Goal: Obtain resource: Obtain resource

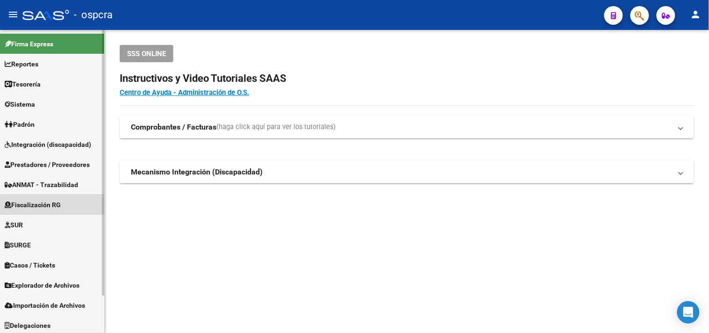
click at [31, 206] on span "Fiscalización RG" at bounding box center [33, 205] width 56 height 10
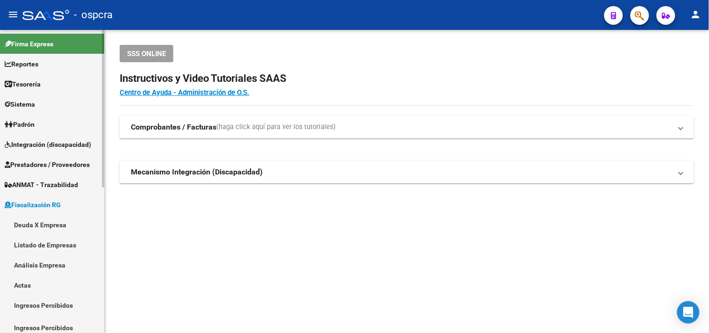
click at [41, 222] on link "Deuda X Empresa" at bounding box center [52, 224] width 104 height 20
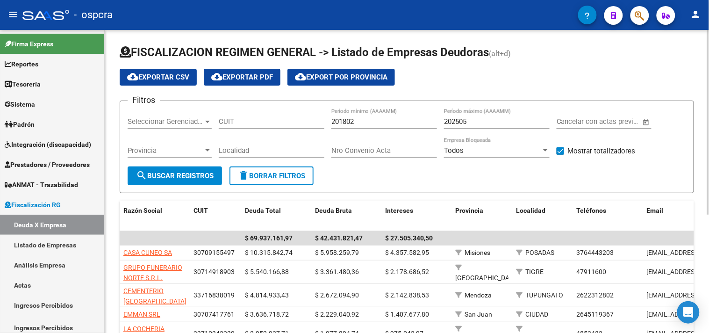
click at [250, 124] on input "CUIT" at bounding box center [272, 121] width 106 height 8
paste input "30-70915549-7"
type input "30-70915549-7"
click at [179, 174] on span "search Buscar Registros" at bounding box center [175, 175] width 78 height 8
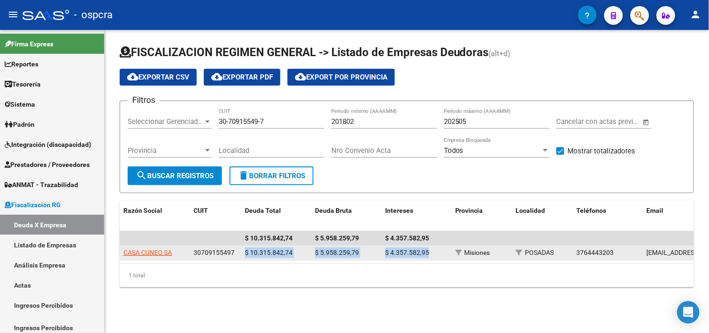
drag, startPoint x: 240, startPoint y: 254, endPoint x: 431, endPoint y: 251, distance: 191.1
click at [431, 251] on div "CASA [PERSON_NAME] 30709155497 $ 10.315.842,74 $ 5.958.259,79 $ 4.357.582,95 Mi…" at bounding box center [650, 252] width 1061 height 15
click at [252, 251] on span "$ 10.315.842,74" at bounding box center [269, 252] width 48 height 7
drag, startPoint x: 246, startPoint y: 251, endPoint x: 294, endPoint y: 250, distance: 48.6
click at [294, 250] on div "$ 10.315.842,74" at bounding box center [276, 252] width 63 height 11
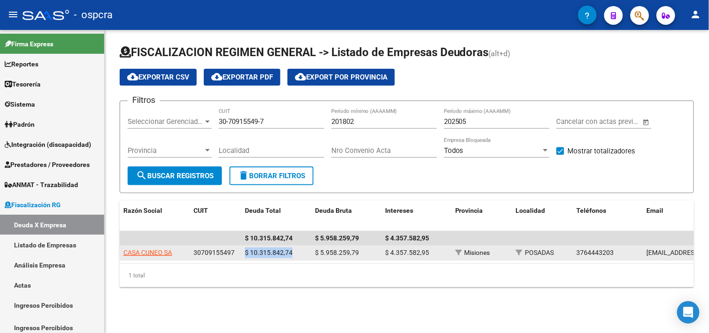
click at [286, 253] on span "$ 10.315.842,74" at bounding box center [269, 252] width 48 height 7
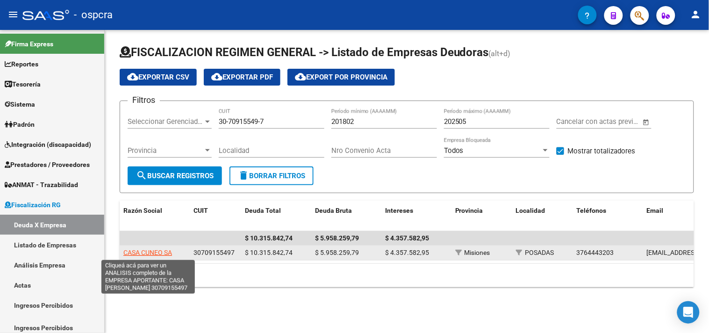
click at [151, 251] on span "CASA CUNEO SA" at bounding box center [147, 252] width 49 height 7
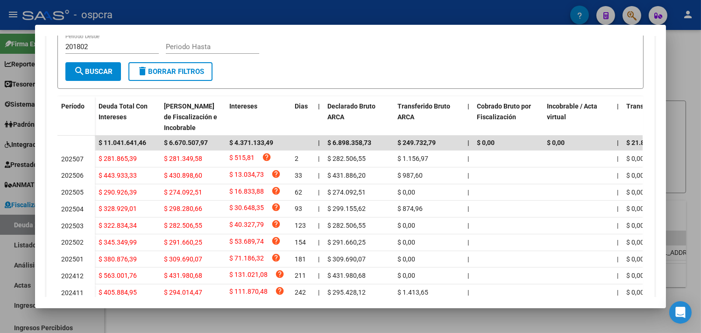
scroll to position [287, 0]
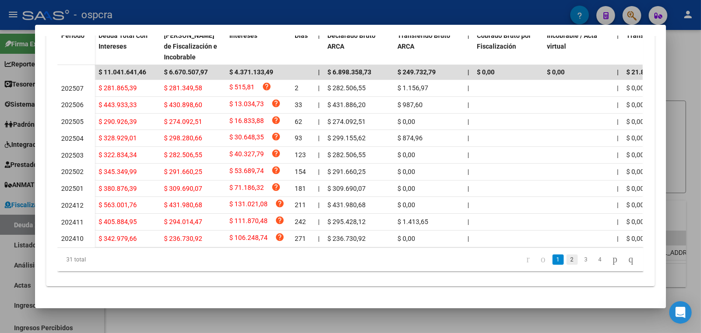
click at [567, 264] on link "2" at bounding box center [572, 259] width 11 height 10
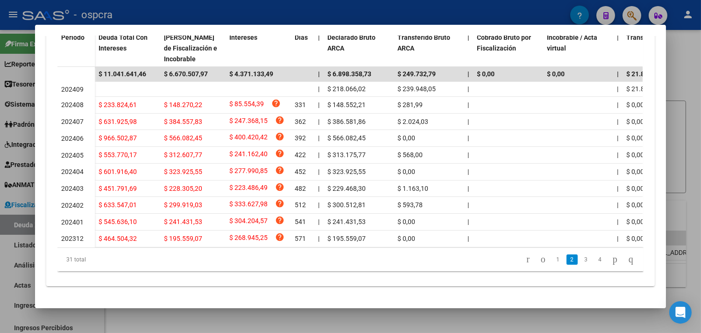
scroll to position [285, 0]
click at [581, 257] on link "3" at bounding box center [586, 259] width 11 height 10
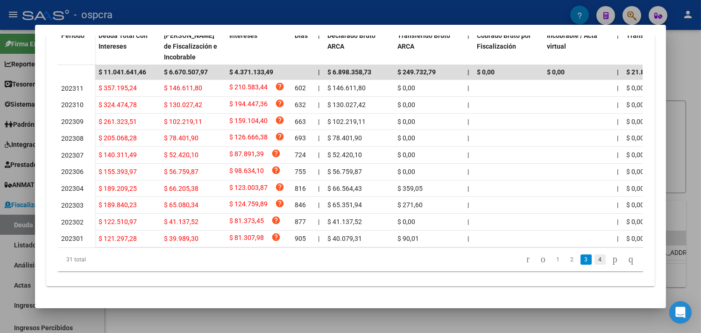
click at [595, 260] on link "4" at bounding box center [600, 259] width 11 height 10
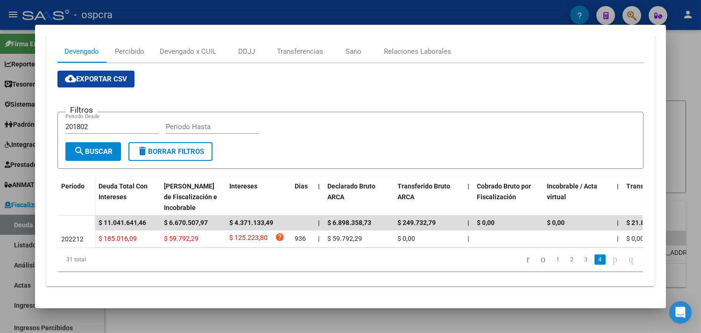
scroll to position [134, 0]
click at [525, 257] on icon "go to first page" at bounding box center [528, 258] width 6 height 11
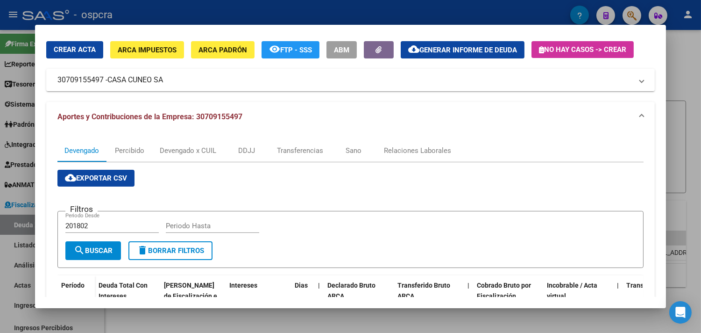
scroll to position [0, 0]
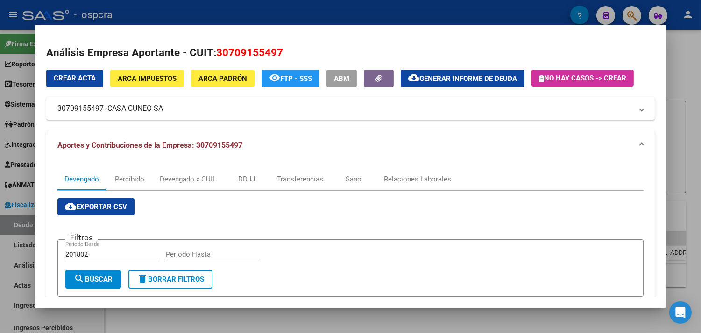
click at [445, 80] on span "Generar informe de deuda" at bounding box center [469, 78] width 98 height 8
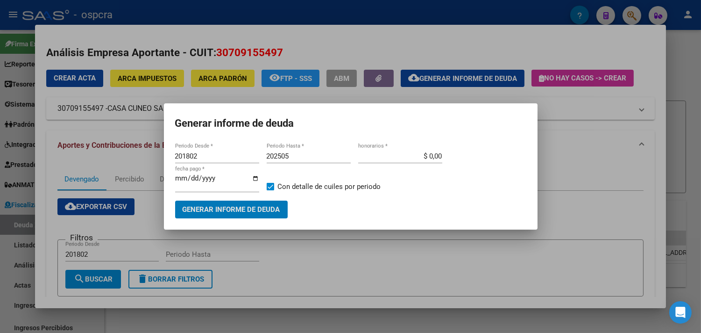
drag, startPoint x: 199, startPoint y: 157, endPoint x: 182, endPoint y: 156, distance: 16.4
click at [182, 156] on input "201802" at bounding box center [217, 156] width 84 height 8
drag, startPoint x: 183, startPoint y: 155, endPoint x: 249, endPoint y: 155, distance: 65.9
click at [248, 155] on input "201802" at bounding box center [217, 156] width 84 height 8
type input "202212"
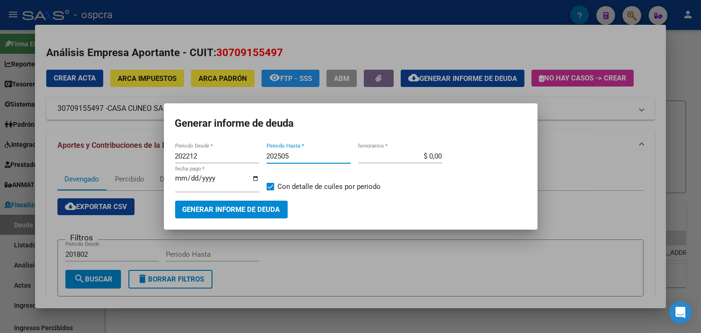
drag, startPoint x: 290, startPoint y: 156, endPoint x: 281, endPoint y: 156, distance: 9.3
click at [281, 156] on input "202505" at bounding box center [309, 156] width 84 height 8
type input "202506"
click at [230, 211] on span "Generar informe de deuda" at bounding box center [232, 210] width 98 height 8
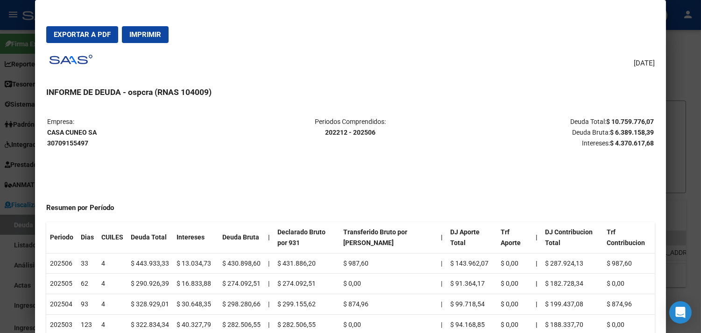
click at [77, 31] on span "Exportar a PDF" at bounding box center [82, 34] width 57 height 8
